Goal: Check status: Check status

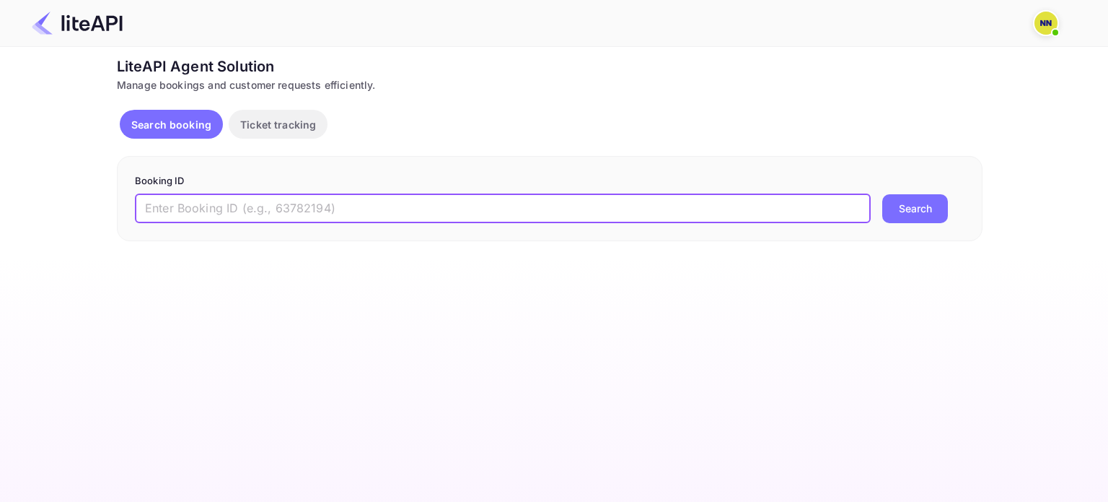
click at [466, 206] on input "text" at bounding box center [503, 208] width 736 height 29
paste input "6255567"
type input "6255567"
click at [904, 209] on button "Search" at bounding box center [916, 208] width 66 height 29
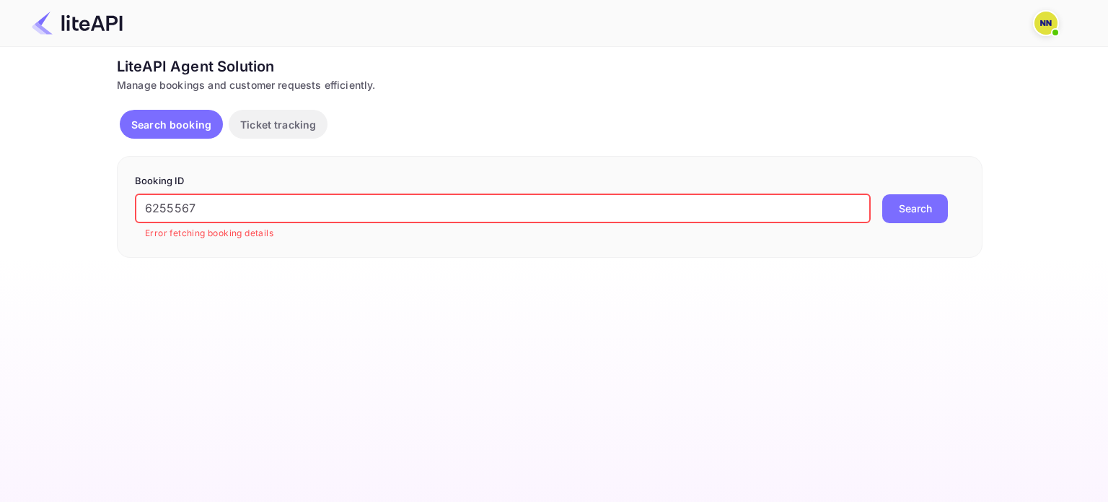
click at [215, 215] on input "6255567" at bounding box center [503, 208] width 736 height 29
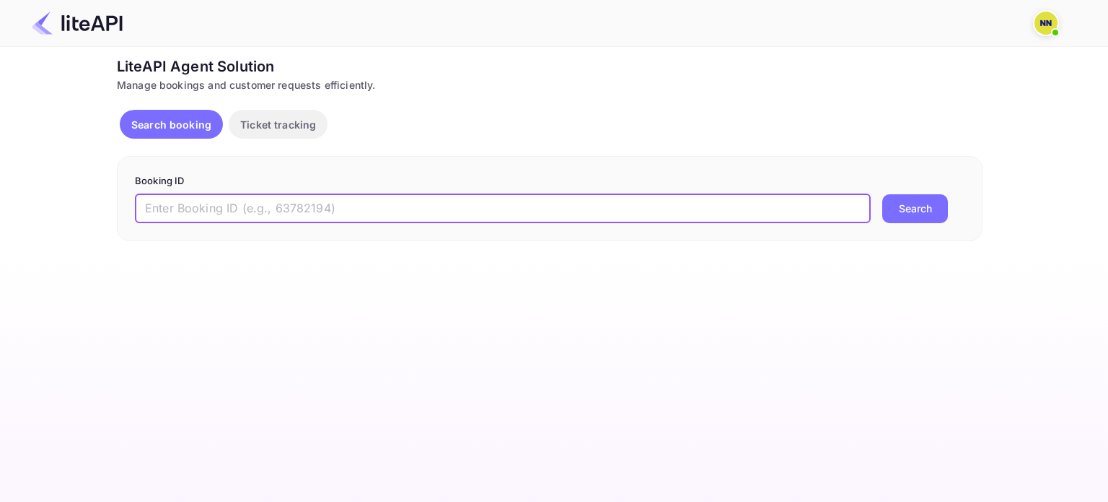
paste input "6255567"
type input "6255567"
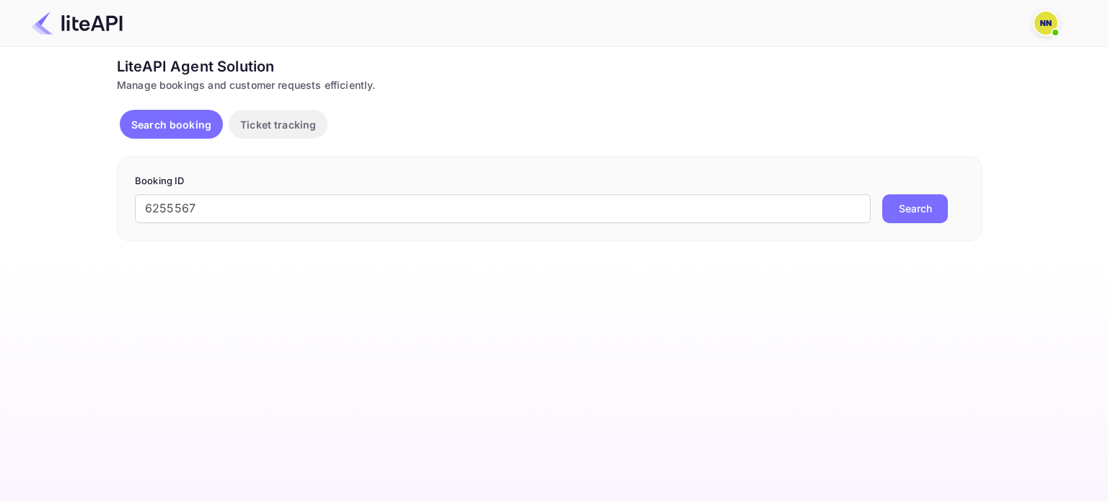
click at [930, 206] on button "Search" at bounding box center [916, 208] width 66 height 29
click at [271, 130] on p "Ticket tracking" at bounding box center [278, 124] width 76 height 15
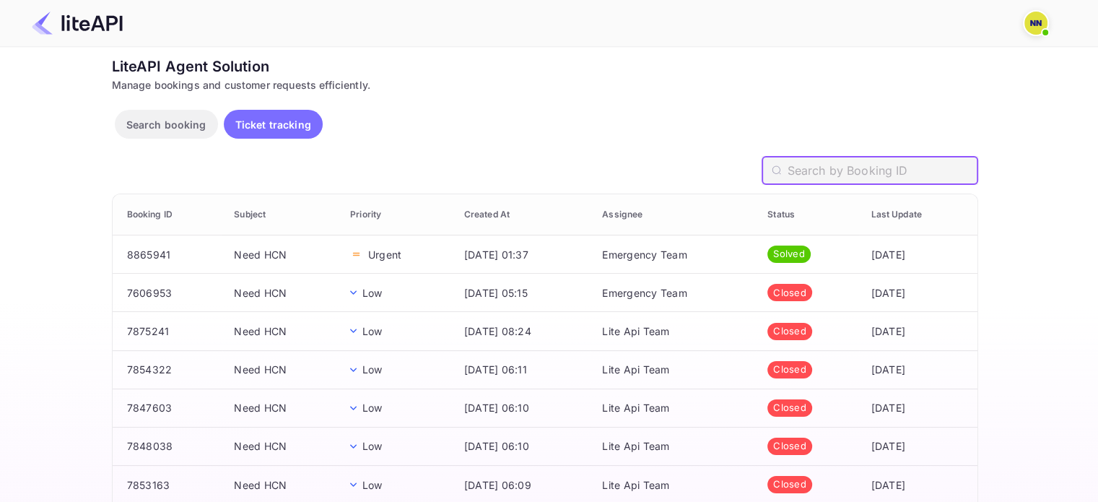
click at [853, 175] on input "text" at bounding box center [882, 170] width 191 height 29
paste input "6255567"
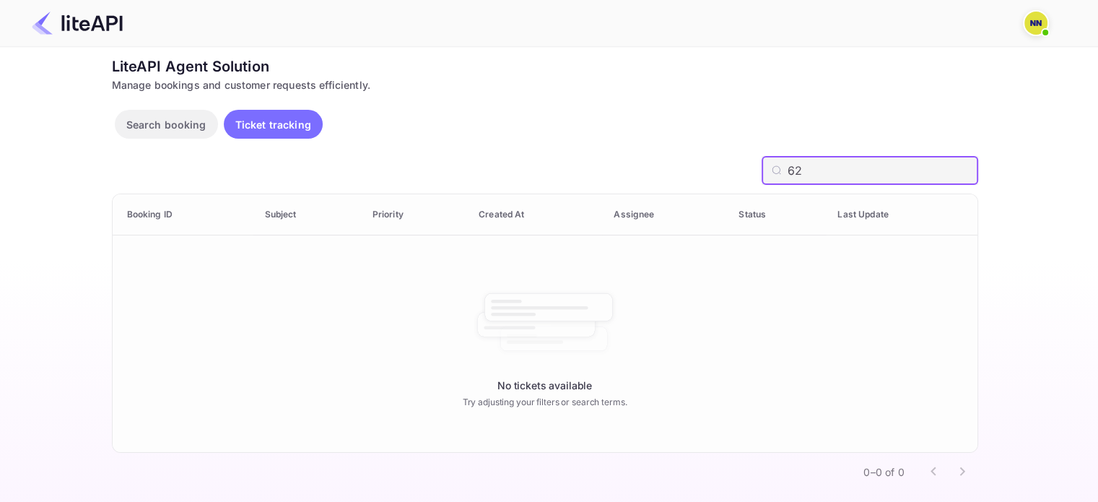
type input "6"
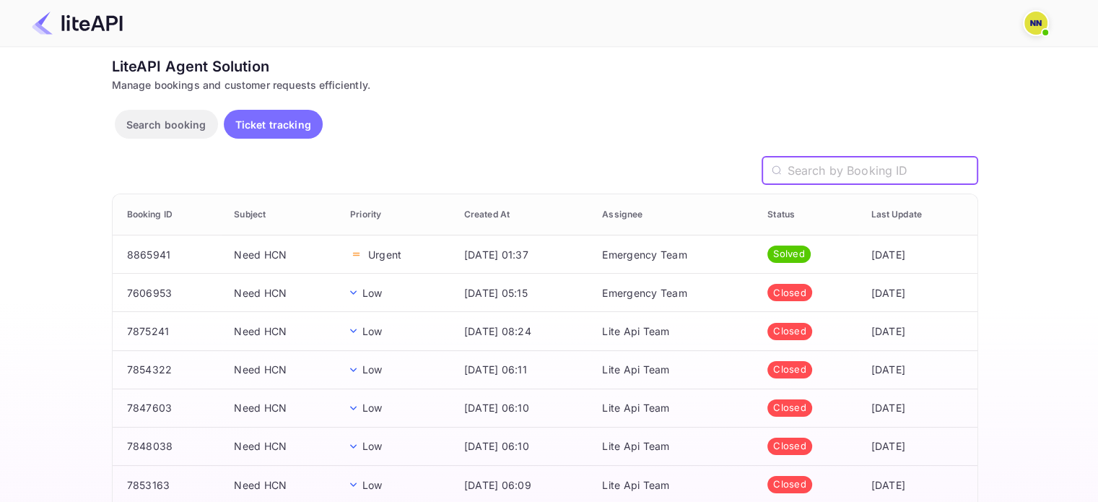
paste input "TBOH1102251618298660"
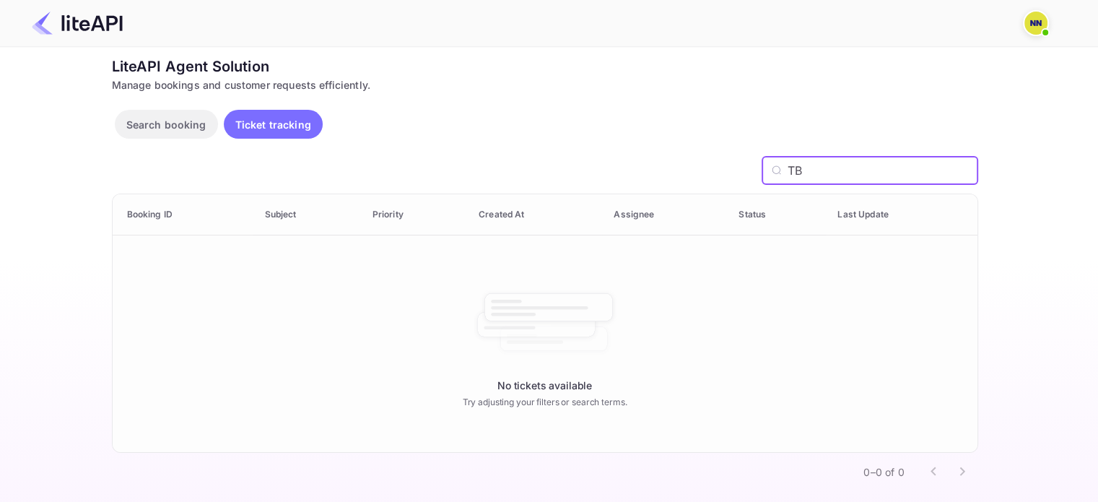
type input "T"
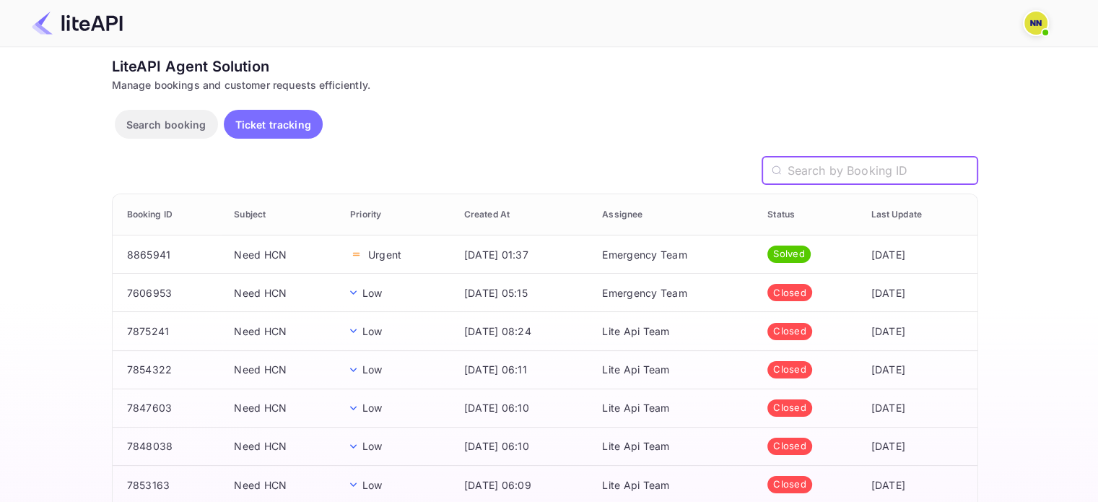
paste input "6255567"
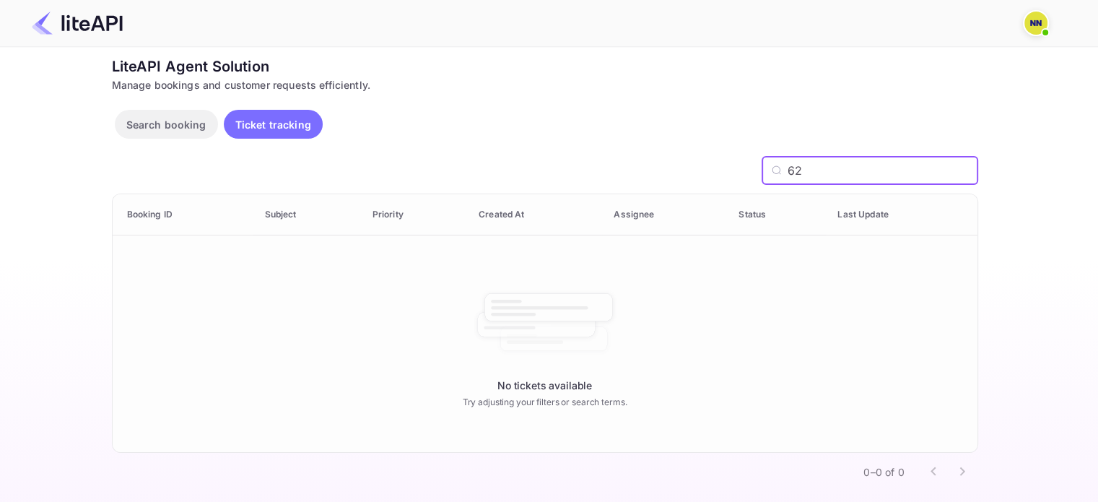
type input "6"
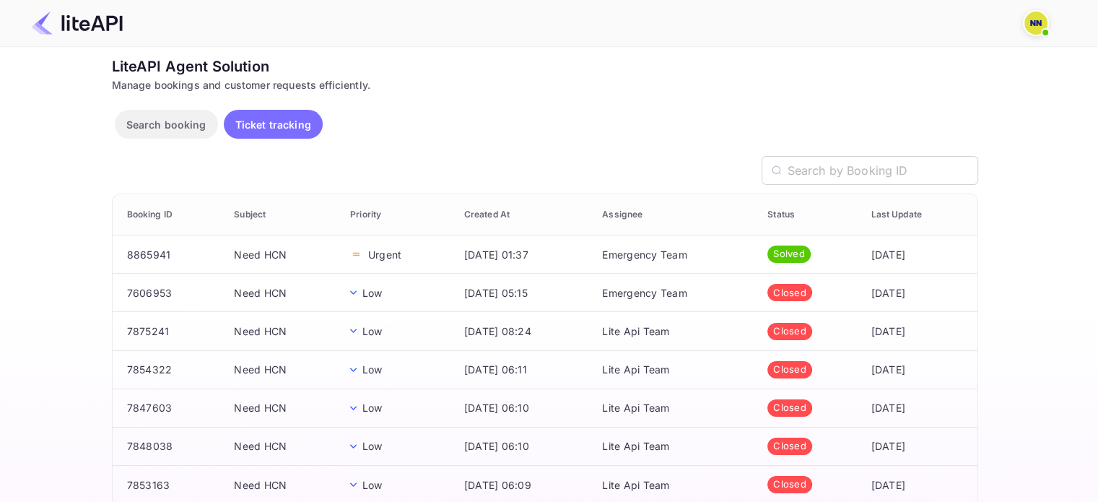
click at [161, 217] on th "Booking ID" at bounding box center [168, 214] width 110 height 41
